Goal: Task Accomplishment & Management: Use online tool/utility

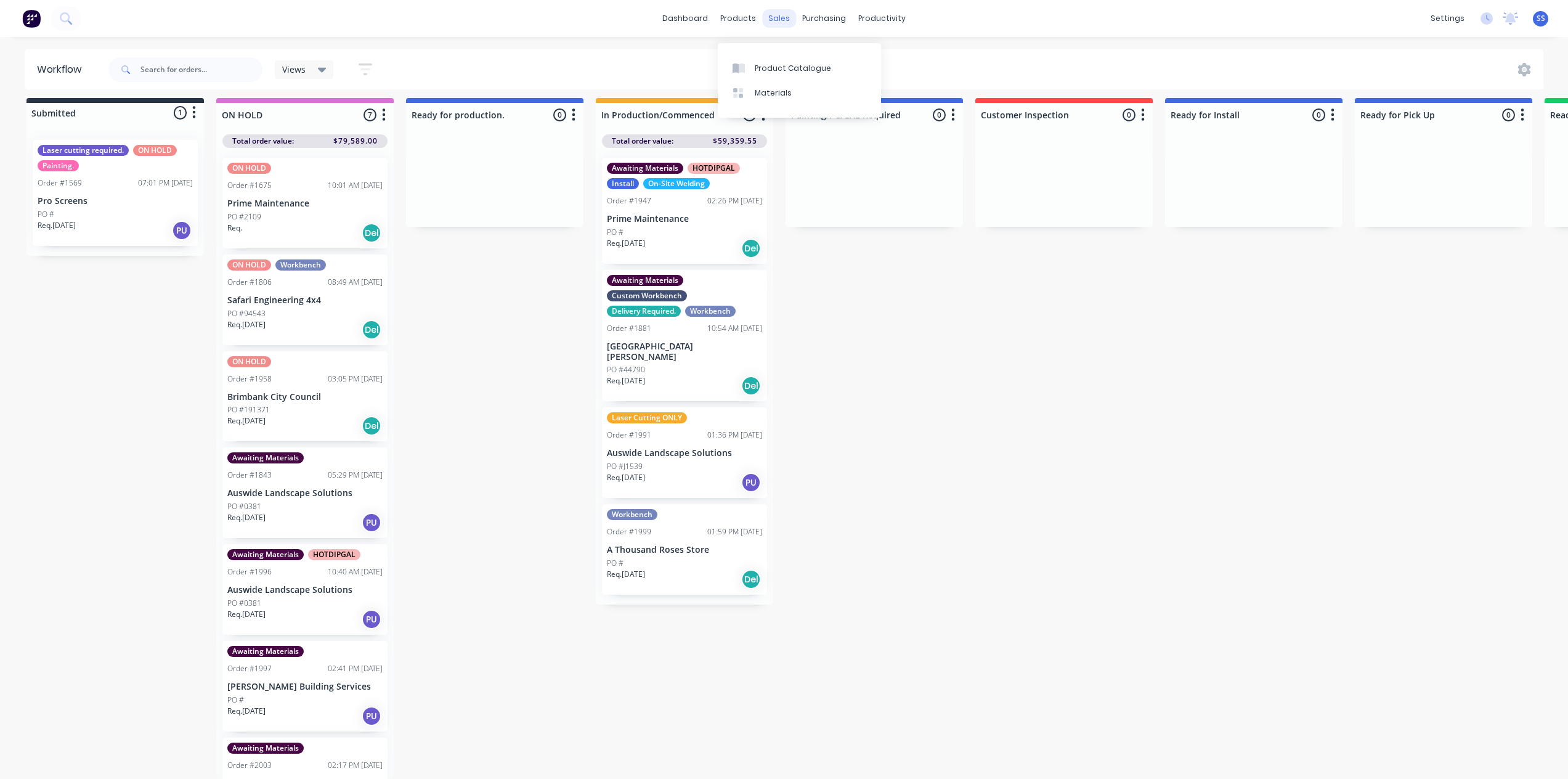
scroll to position [50, 0]
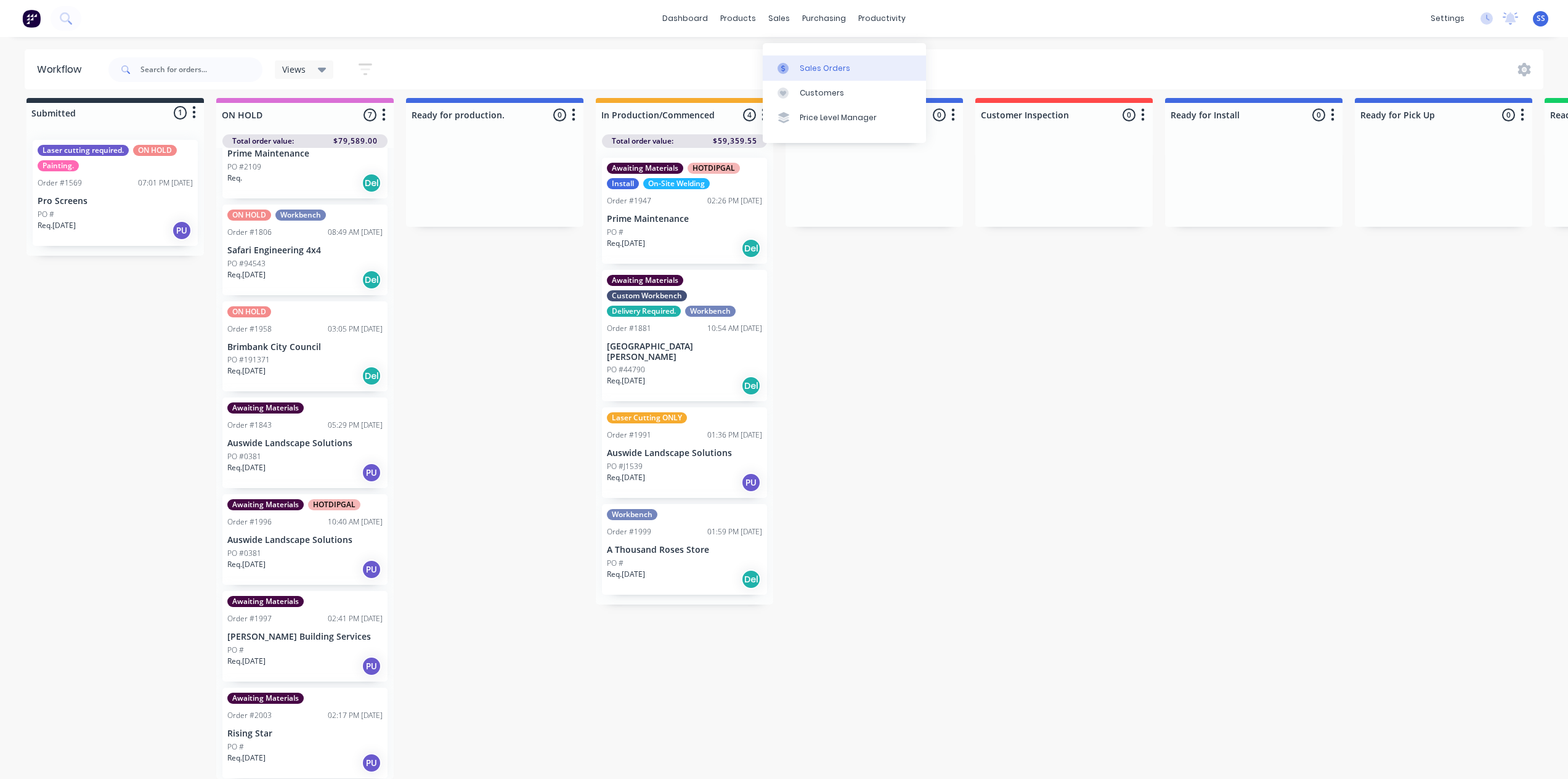
click at [804, 63] on div "Sales Orders" at bounding box center [825, 68] width 51 height 11
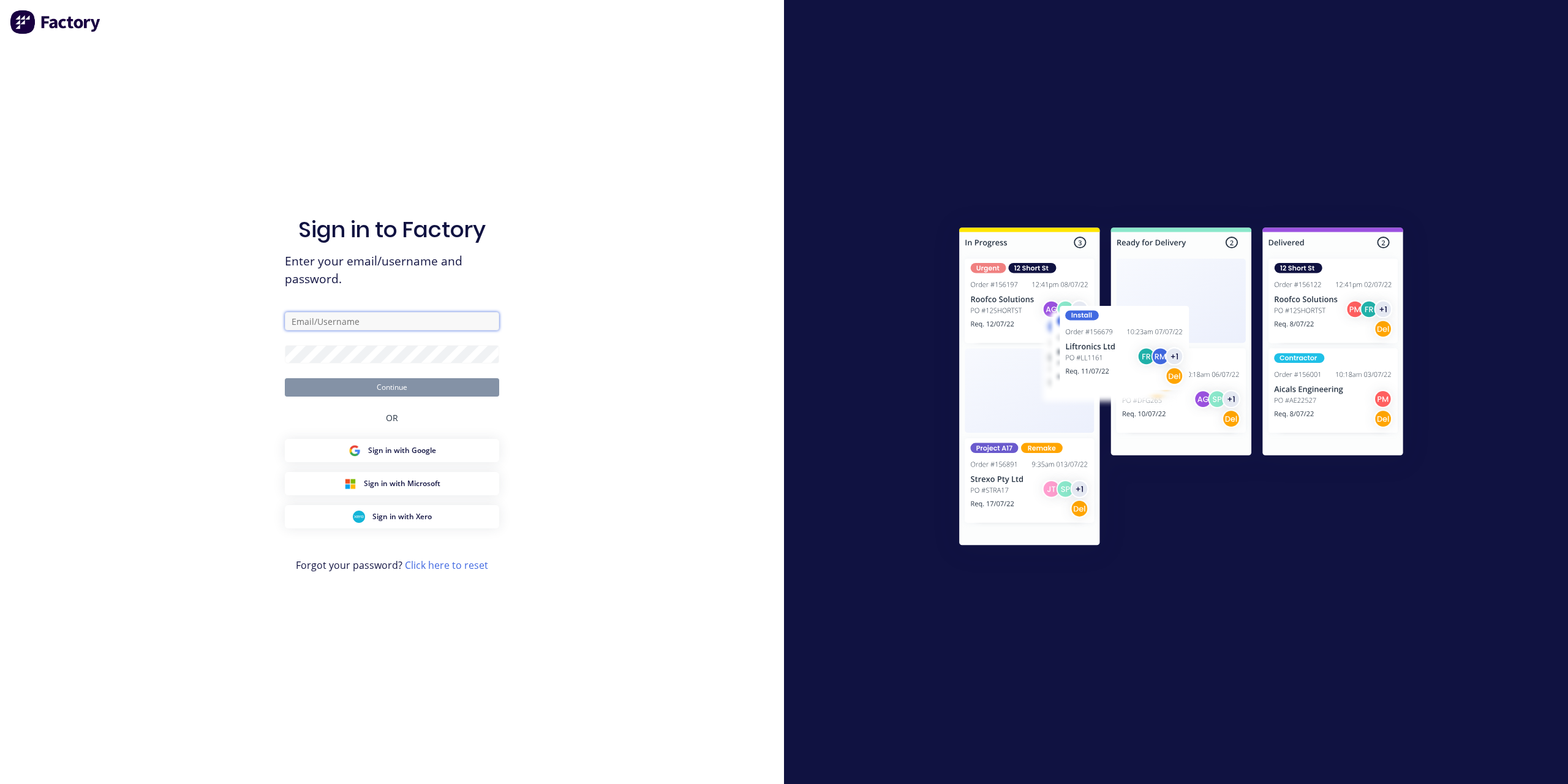
type input "[EMAIL_ADDRESS][DOMAIN_NAME]"
click at [399, 389] on button "Continue" at bounding box center [392, 387] width 214 height 19
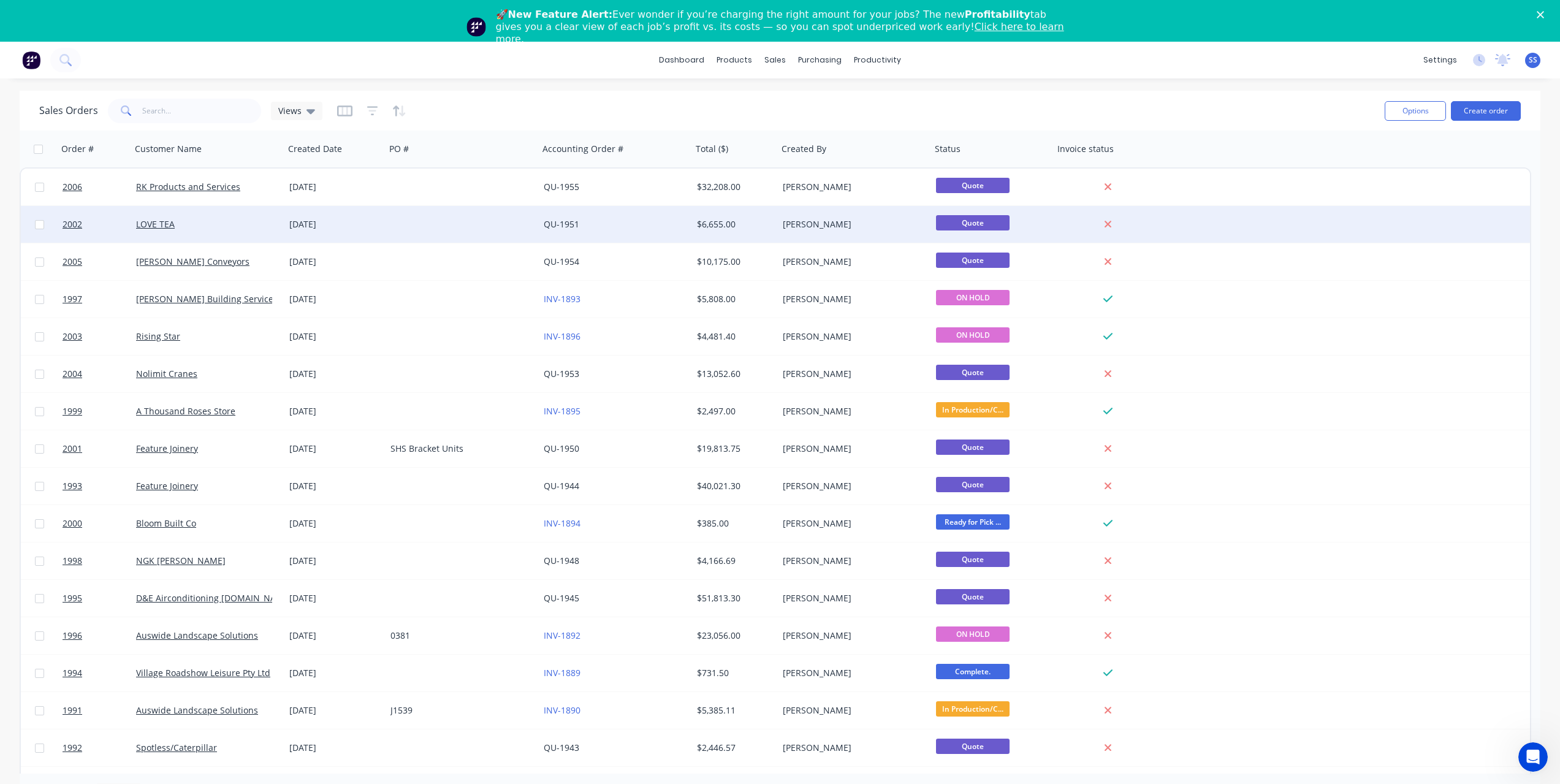
click at [383, 239] on div "[DATE]" at bounding box center [335, 224] width 101 height 36
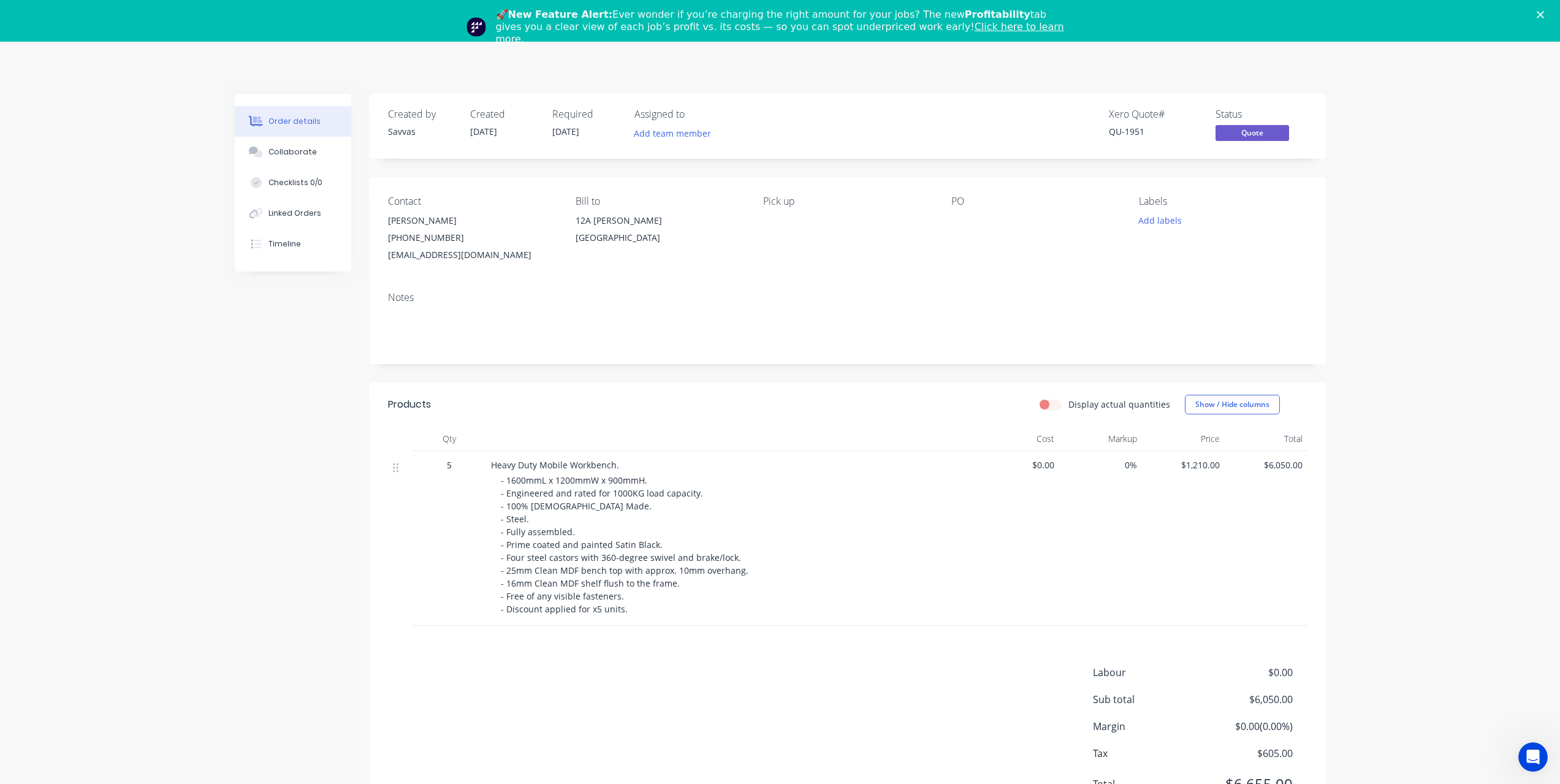
click at [1544, 13] on polygon "Close" at bounding box center [1540, 14] width 7 height 7
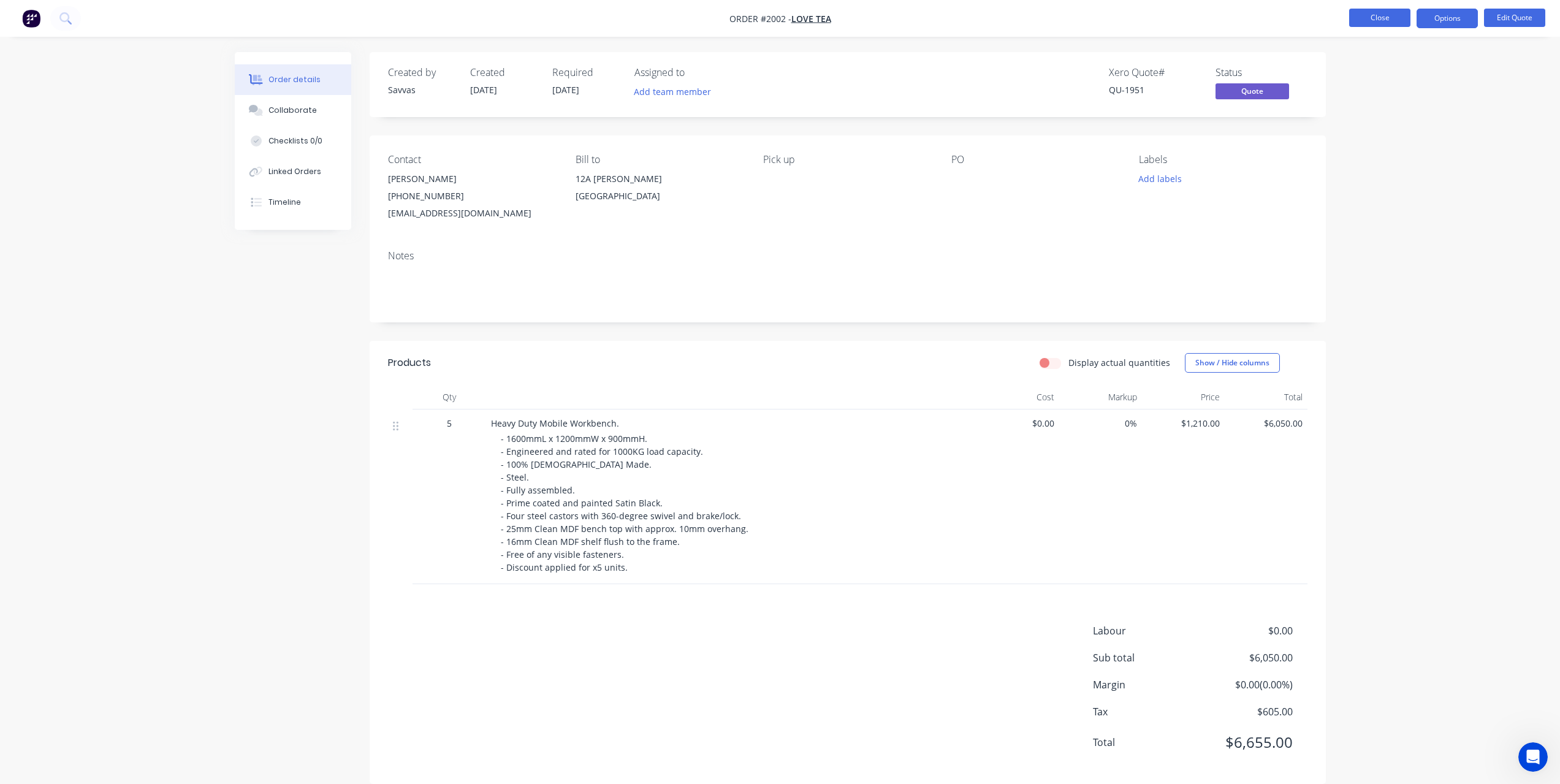
click at [1372, 22] on button "Close" at bounding box center [1379, 17] width 61 height 19
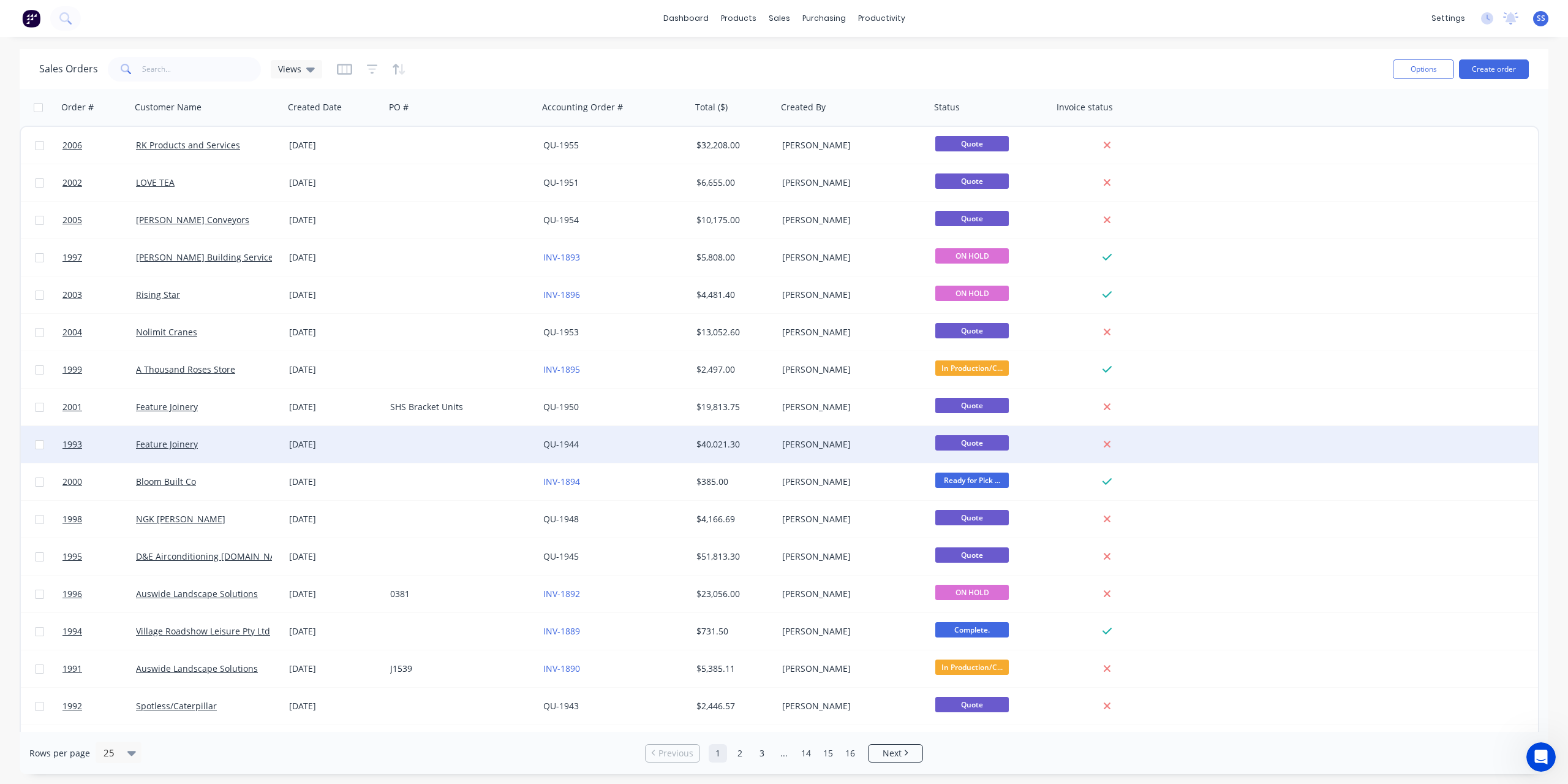
click at [437, 436] on div at bounding box center [461, 444] width 153 height 36
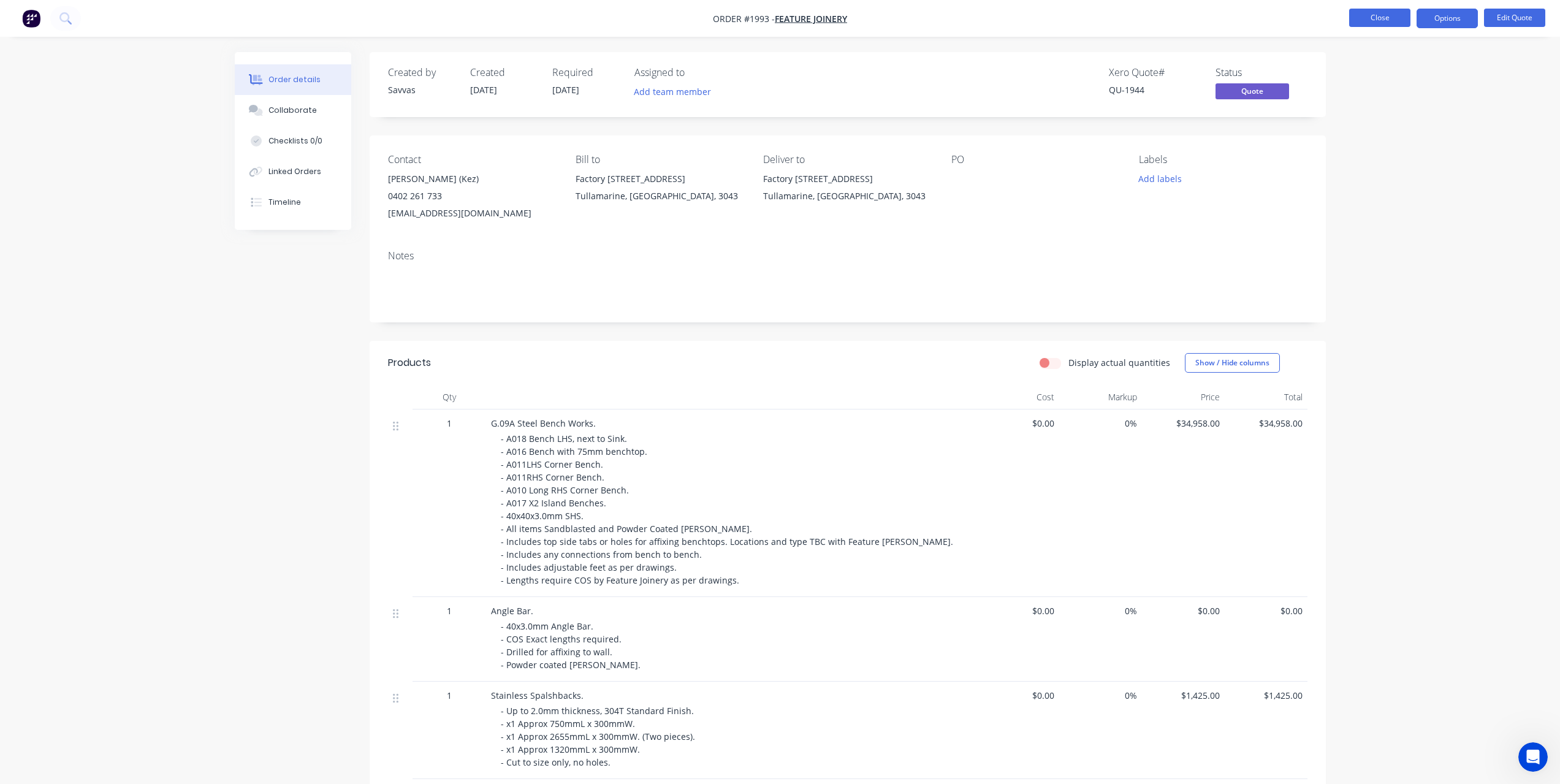
click at [1353, 13] on button "Close" at bounding box center [1379, 17] width 61 height 19
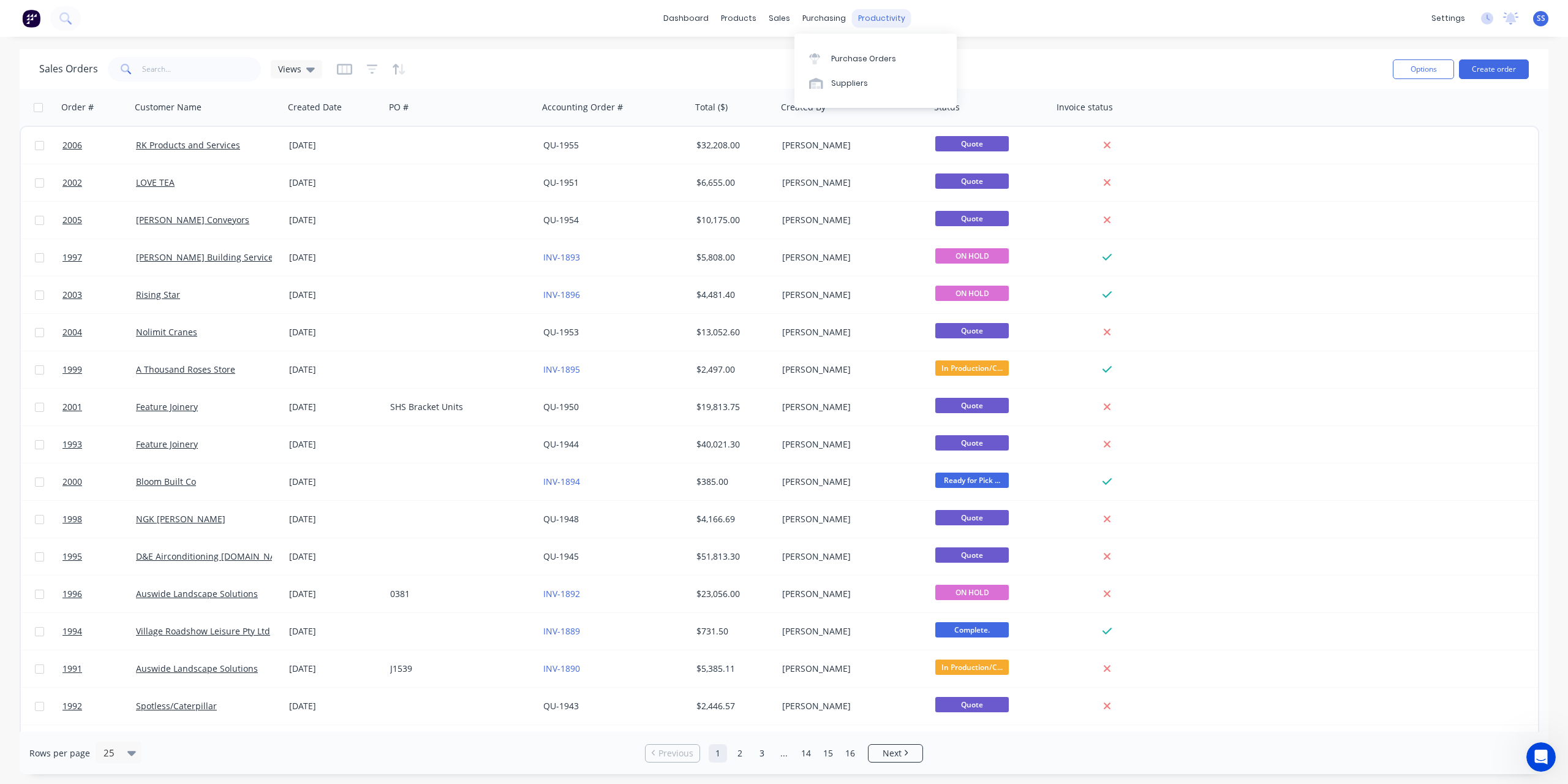
click at [866, 12] on div "productivity" at bounding box center [882, 18] width 59 height 19
click at [883, 44] on div "Workflow Planner Delivery Scheduling Timesheets" at bounding box center [929, 95] width 162 height 124
click at [885, 54] on div "Workflow" at bounding box center [902, 58] width 36 height 11
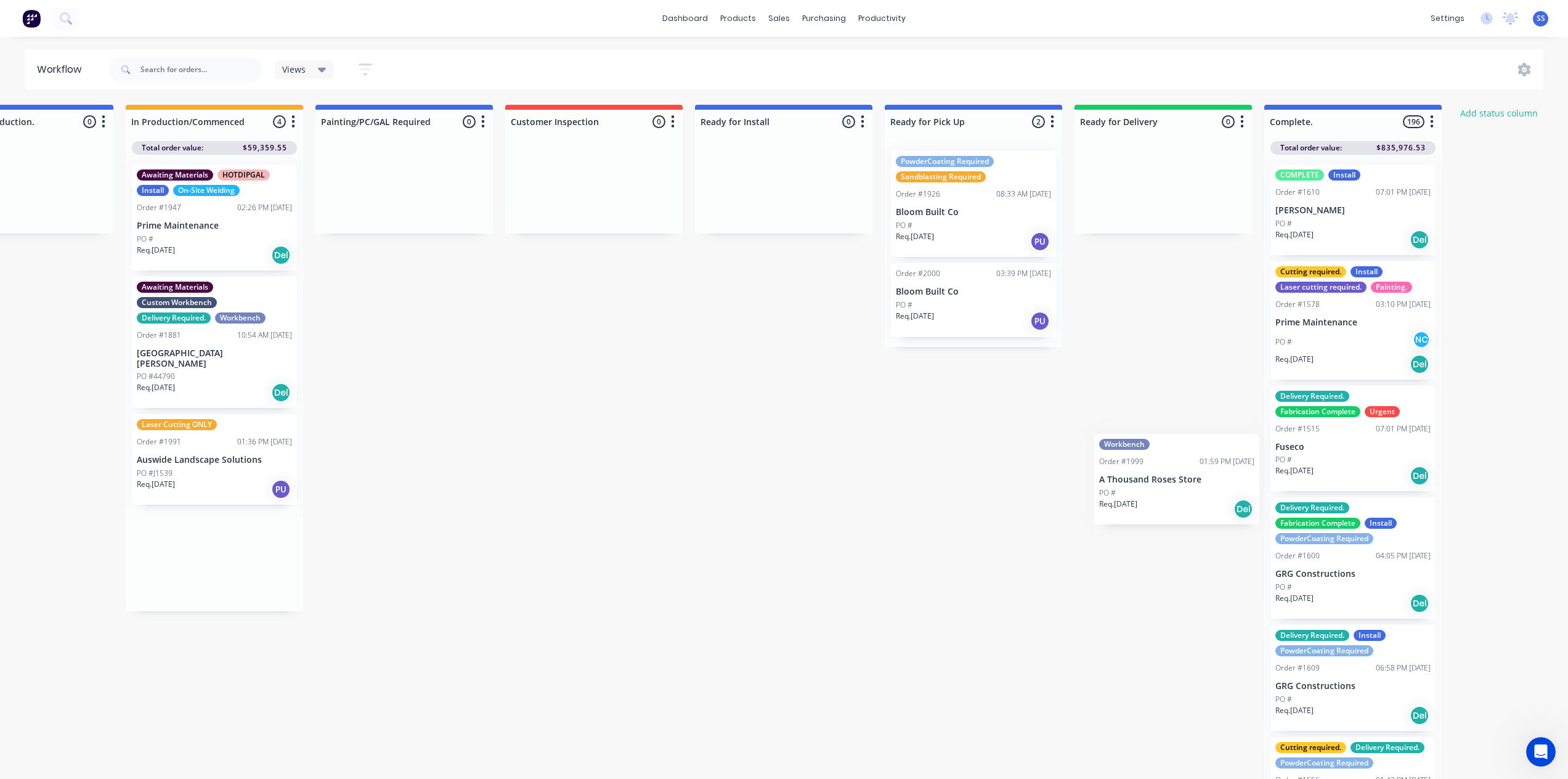
scroll to position [0, 476]
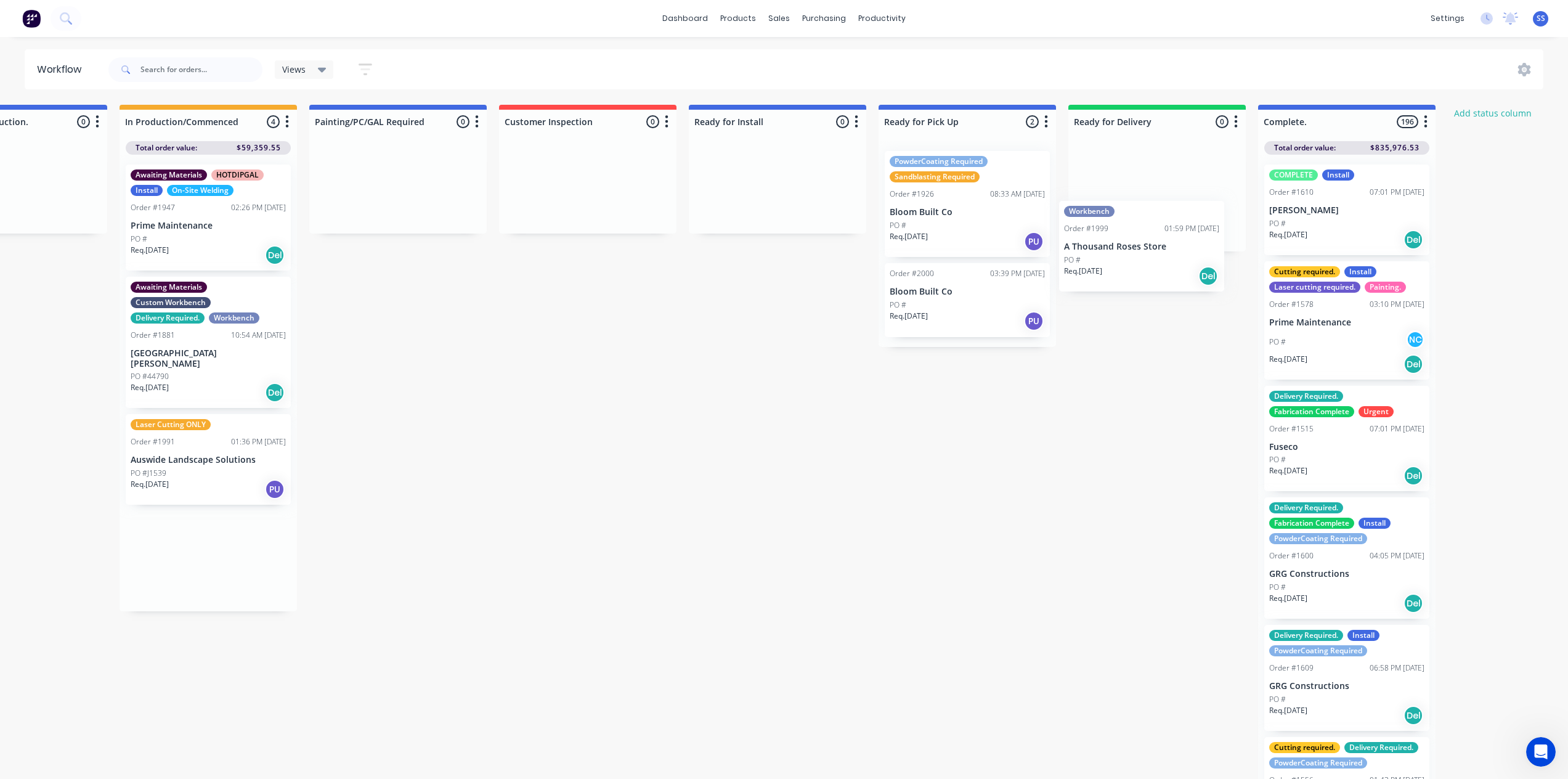
drag, startPoint x: 694, startPoint y: 543, endPoint x: 1147, endPoint y: 197, distance: 570.0
click at [1168, 193] on div "Submitted 1 Status colour #273444 hex #273444 Save Cancel Summaries Total order…" at bounding box center [631, 446] width 2233 height 681
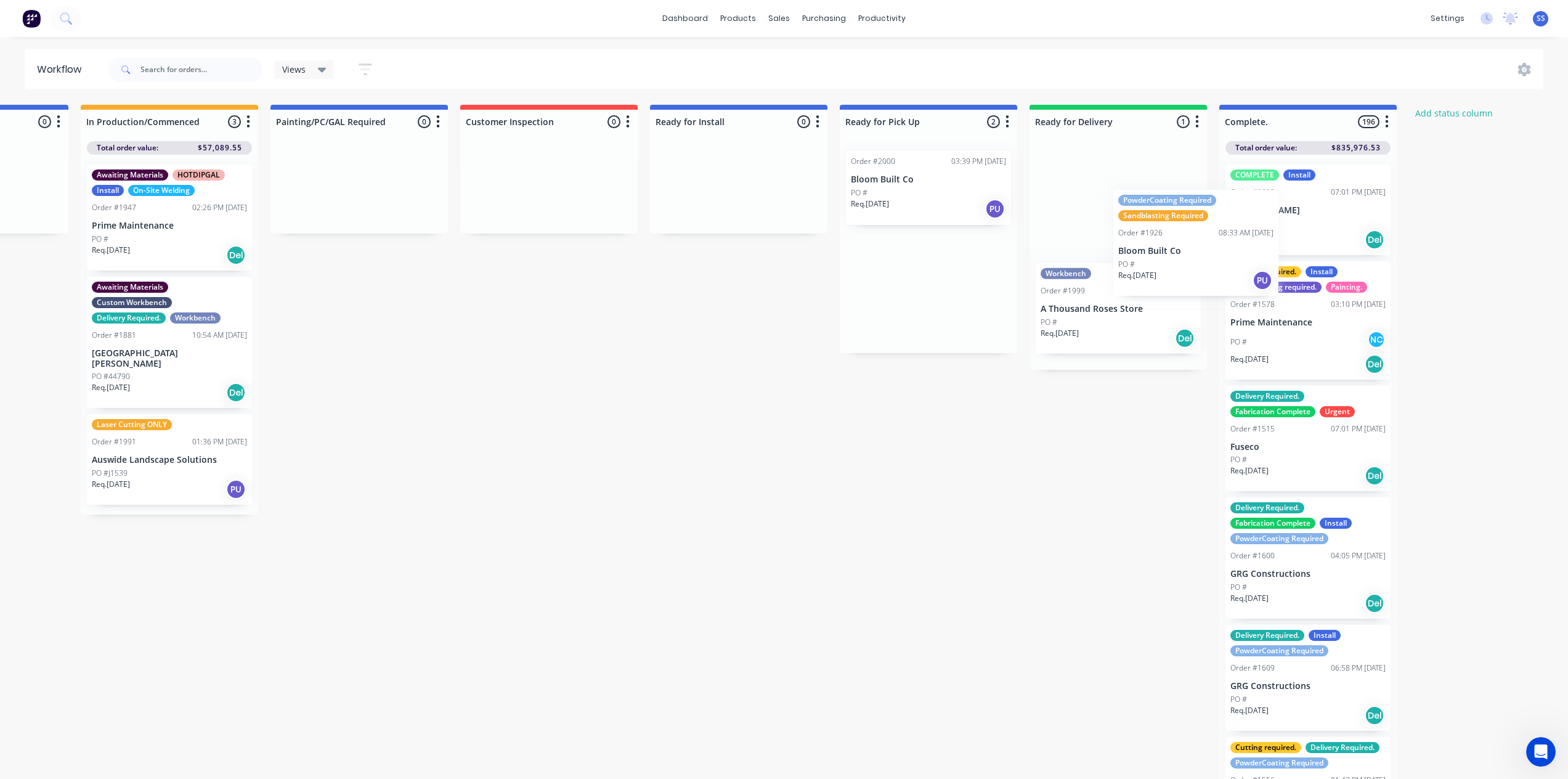
drag, startPoint x: 1107, startPoint y: 249, endPoint x: 1306, endPoint y: 268, distance: 199.9
click at [1306, 268] on div "Submitted 1 Status colour #273444 hex #273444 Save Cancel Summaries Total order…" at bounding box center [592, 446] width 2233 height 681
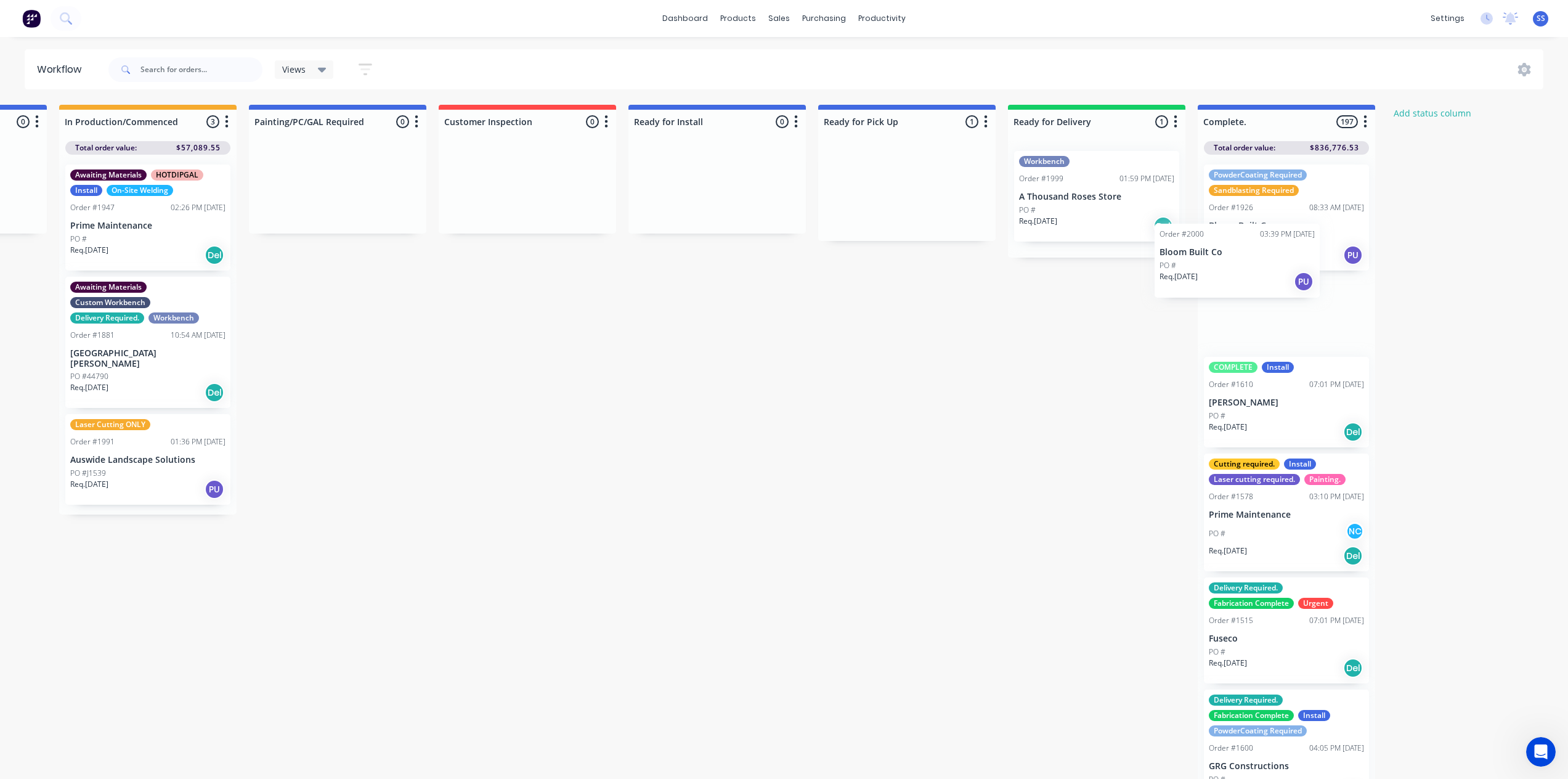
drag, startPoint x: 946, startPoint y: 217, endPoint x: 1274, endPoint y: 290, distance: 336.0
click at [1266, 290] on div "Submitted 1 Status colour #273444 hex #273444 Save Cancel Summaries Total order…" at bounding box center [571, 446] width 2233 height 681
